Goal: Check status: Check status

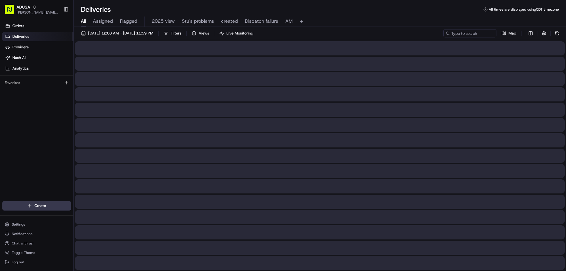
click at [81, 20] on span "All" at bounding box center [83, 21] width 5 height 7
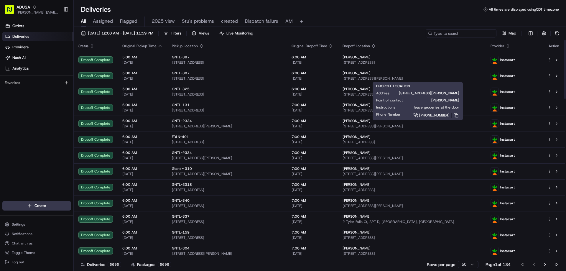
paste input "m707593925"
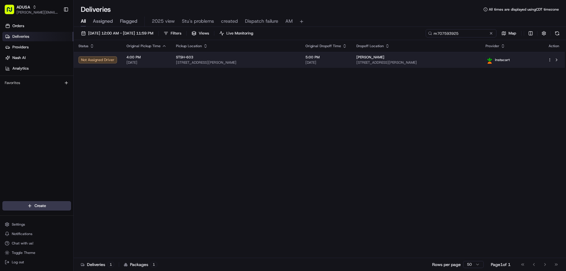
type input "m707593925"
click at [111, 62] on div "Not Assigned Driver" at bounding box center [97, 59] width 39 height 7
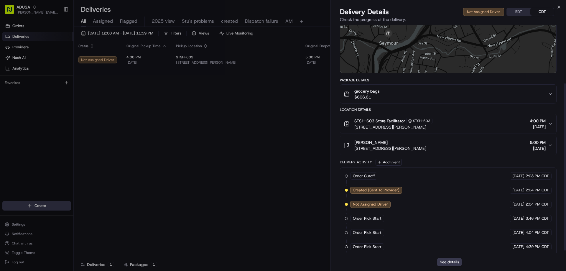
scroll to position [83, 0]
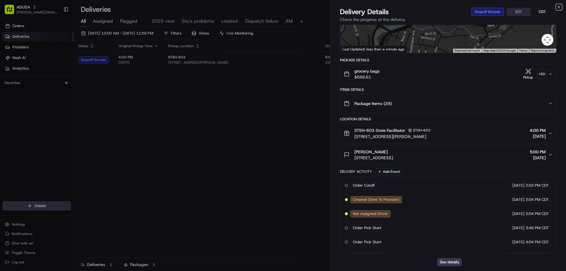
drag, startPoint x: 558, startPoint y: 5, endPoint x: 555, endPoint y: 8, distance: 4.0
click at [558, 6] on icon "button" at bounding box center [558, 7] width 5 height 5
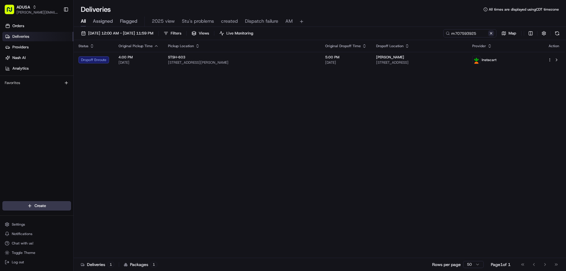
click at [488, 34] on button at bounding box center [491, 33] width 6 height 6
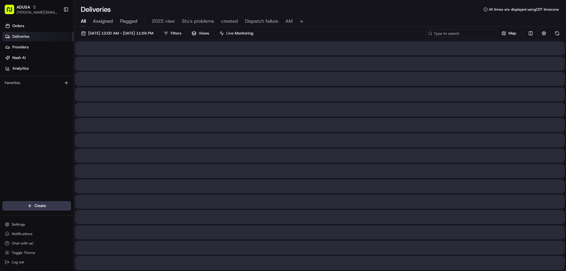
drag, startPoint x: 473, startPoint y: 36, endPoint x: 477, endPoint y: 33, distance: 4.6
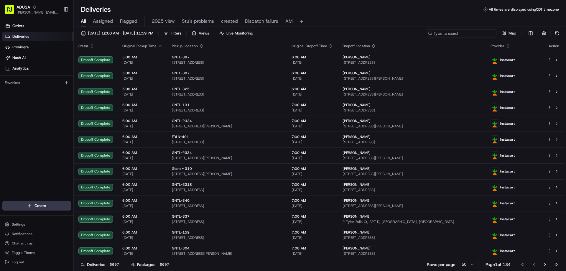
paste input "m662427336"
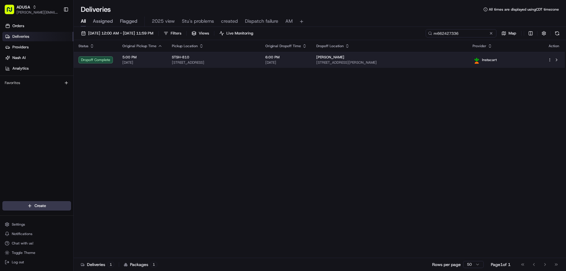
type input "m662427336"
click at [95, 59] on div "Dropoff Complete" at bounding box center [95, 59] width 34 height 7
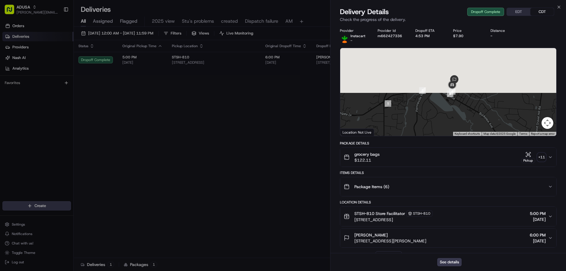
drag, startPoint x: 454, startPoint y: 78, endPoint x: 442, endPoint y: 164, distance: 86.6
click at [442, 164] on div "Provider Instacart - Provider Id m662427336 Dropoff ETA 4:53 PM Price $7.90 Dis…" at bounding box center [448, 244] width 217 height 432
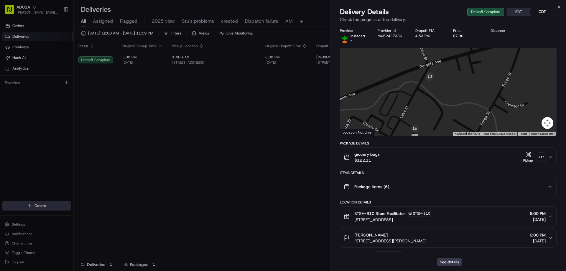
drag, startPoint x: 414, startPoint y: 76, endPoint x: 417, endPoint y: 114, distance: 38.1
click at [417, 114] on div at bounding box center [448, 92] width 216 height 88
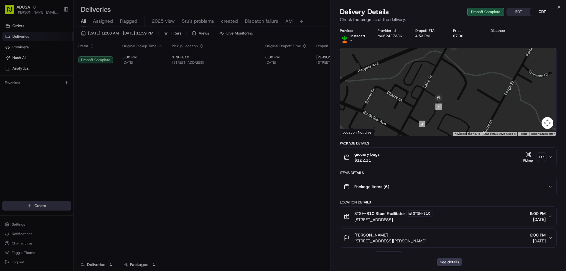
drag, startPoint x: 432, startPoint y: 127, endPoint x: 457, endPoint y: 95, distance: 41.0
click at [457, 95] on div at bounding box center [448, 92] width 216 height 88
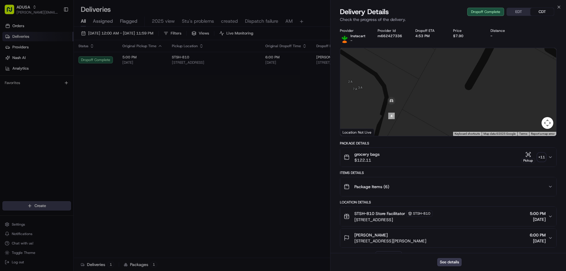
drag, startPoint x: 424, startPoint y: 90, endPoint x: 420, endPoint y: 108, distance: 17.8
click at [420, 108] on div at bounding box center [448, 92] width 216 height 88
click at [559, 7] on icon "button" at bounding box center [558, 7] width 5 height 5
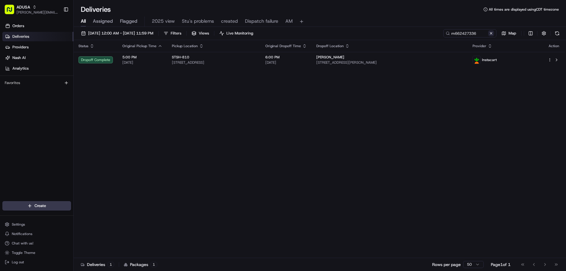
click at [492, 34] on button at bounding box center [491, 33] width 6 height 6
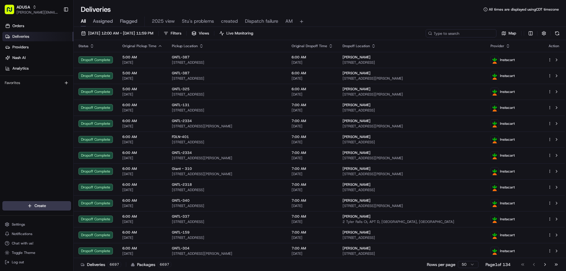
paste input "m705307200"
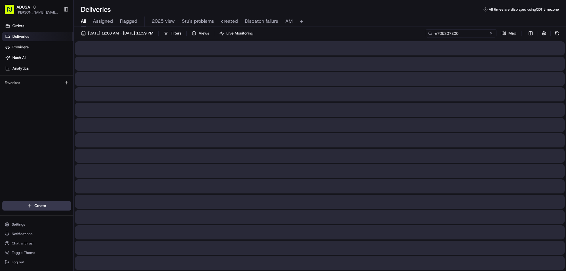
type input "m705307200"
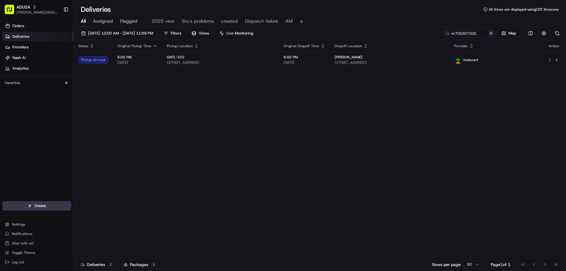
click at [491, 34] on button at bounding box center [491, 33] width 6 height 6
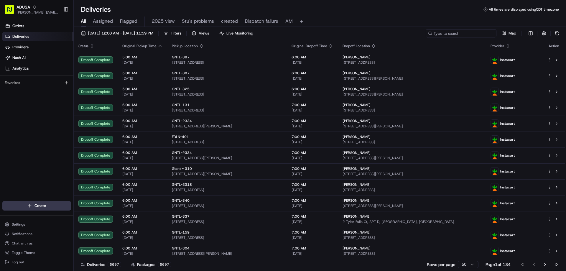
paste input "m705625954"
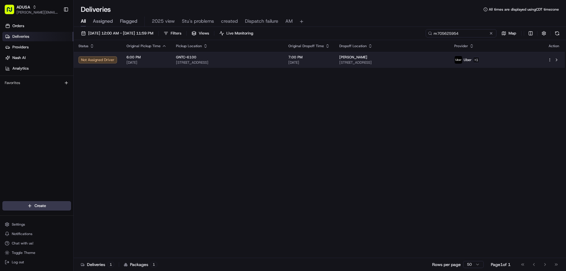
type input "m705625954"
click at [445, 56] on div "[PERSON_NAME]" at bounding box center [391, 57] width 105 height 5
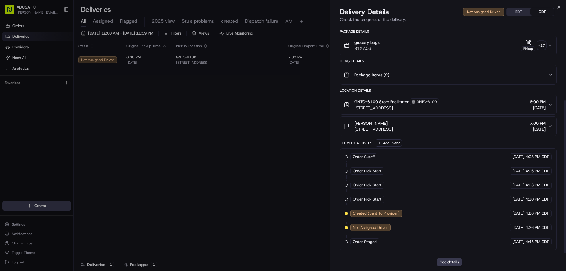
scroll to position [113, 0]
click at [559, 7] on icon "button" at bounding box center [558, 7] width 5 height 5
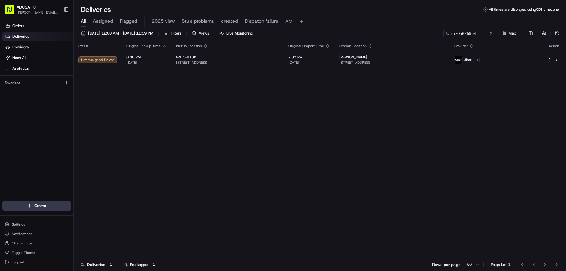
drag, startPoint x: 490, startPoint y: 32, endPoint x: 442, endPoint y: 29, distance: 47.8
click at [486, 32] on div "m705625954" at bounding box center [469, 33] width 53 height 8
click at [491, 36] on button at bounding box center [491, 33] width 6 height 6
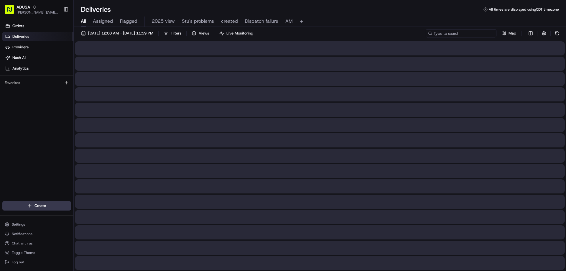
paste input "m703185049"
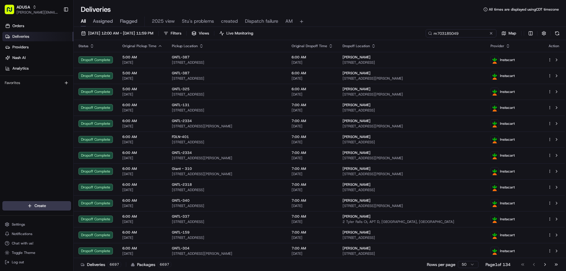
type input "m703185049"
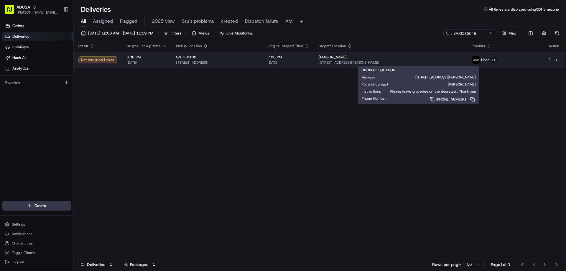
click at [445, 58] on div "[PERSON_NAME]" at bounding box center [389, 57] width 143 height 5
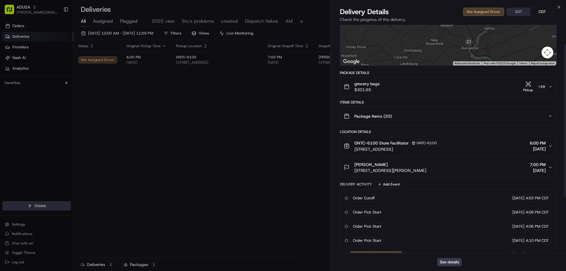
scroll to position [113, 0]
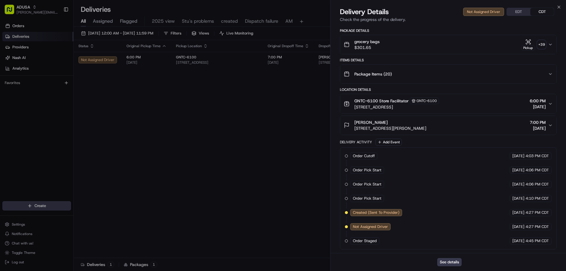
click at [561, 7] on div "Delivery Details Not Assigned Driver EDT CDT Check the progress of the delivery." at bounding box center [447, 16] width 235 height 18
click at [555, 7] on div "Close Delivery Details Not Assigned Driver EDT CDT Check the progress of the de…" at bounding box center [448, 135] width 236 height 271
click at [559, 6] on icon "button" at bounding box center [558, 7] width 5 height 5
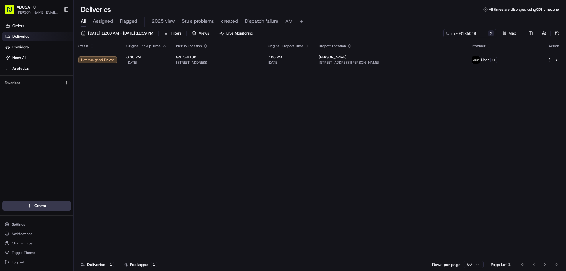
click at [491, 34] on button at bounding box center [491, 33] width 6 height 6
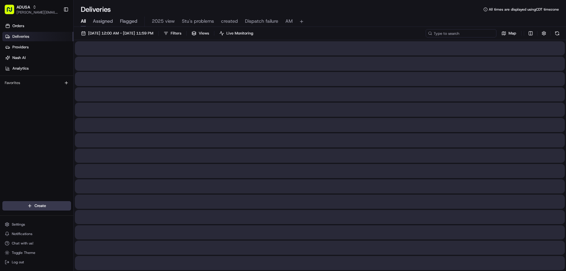
paste input "m707940964"
type input "m707940964"
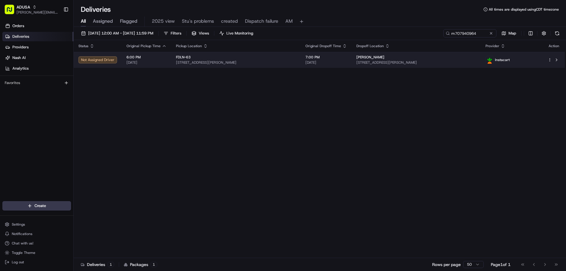
click at [530, 61] on div "Instacart" at bounding box center [511, 60] width 53 height 8
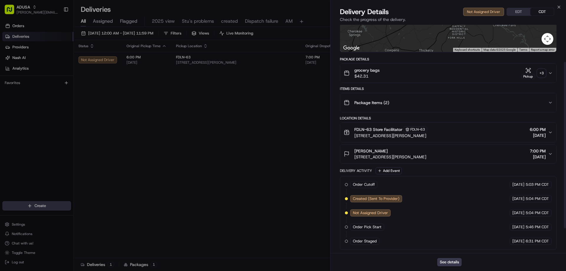
scroll to position [84, 0]
drag, startPoint x: 560, startPoint y: 7, endPoint x: 465, endPoint y: 9, distance: 94.6
click at [559, 7] on icon "button" at bounding box center [558, 7] width 5 height 5
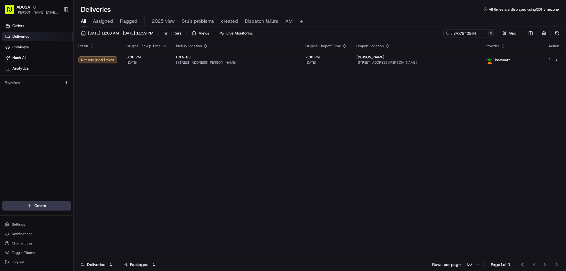
click at [492, 32] on button at bounding box center [491, 33] width 6 height 6
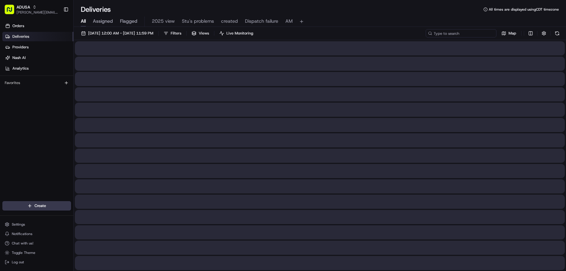
paste input "m707838894"
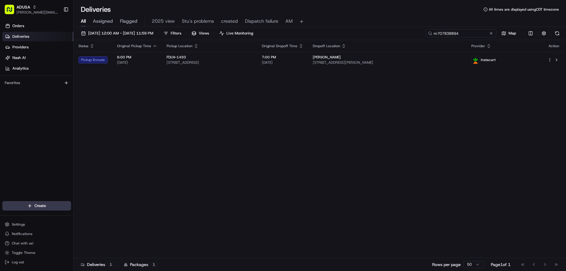
type input "m707838894"
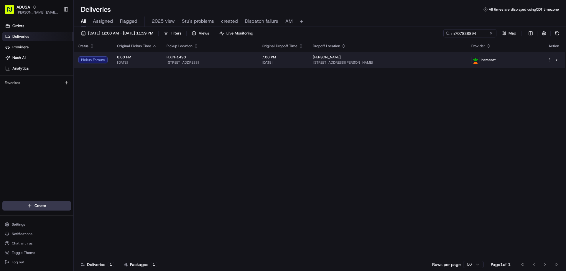
click at [95, 61] on div "Pickup Enroute" at bounding box center [92, 59] width 29 height 7
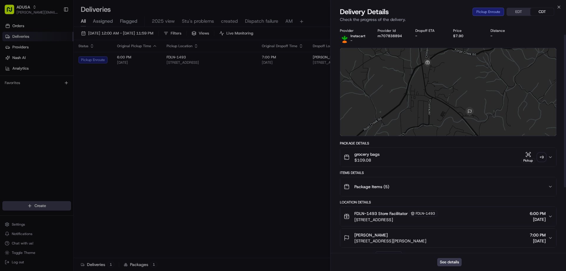
scroll to position [113, 0]
